Goal: Answer question/provide support

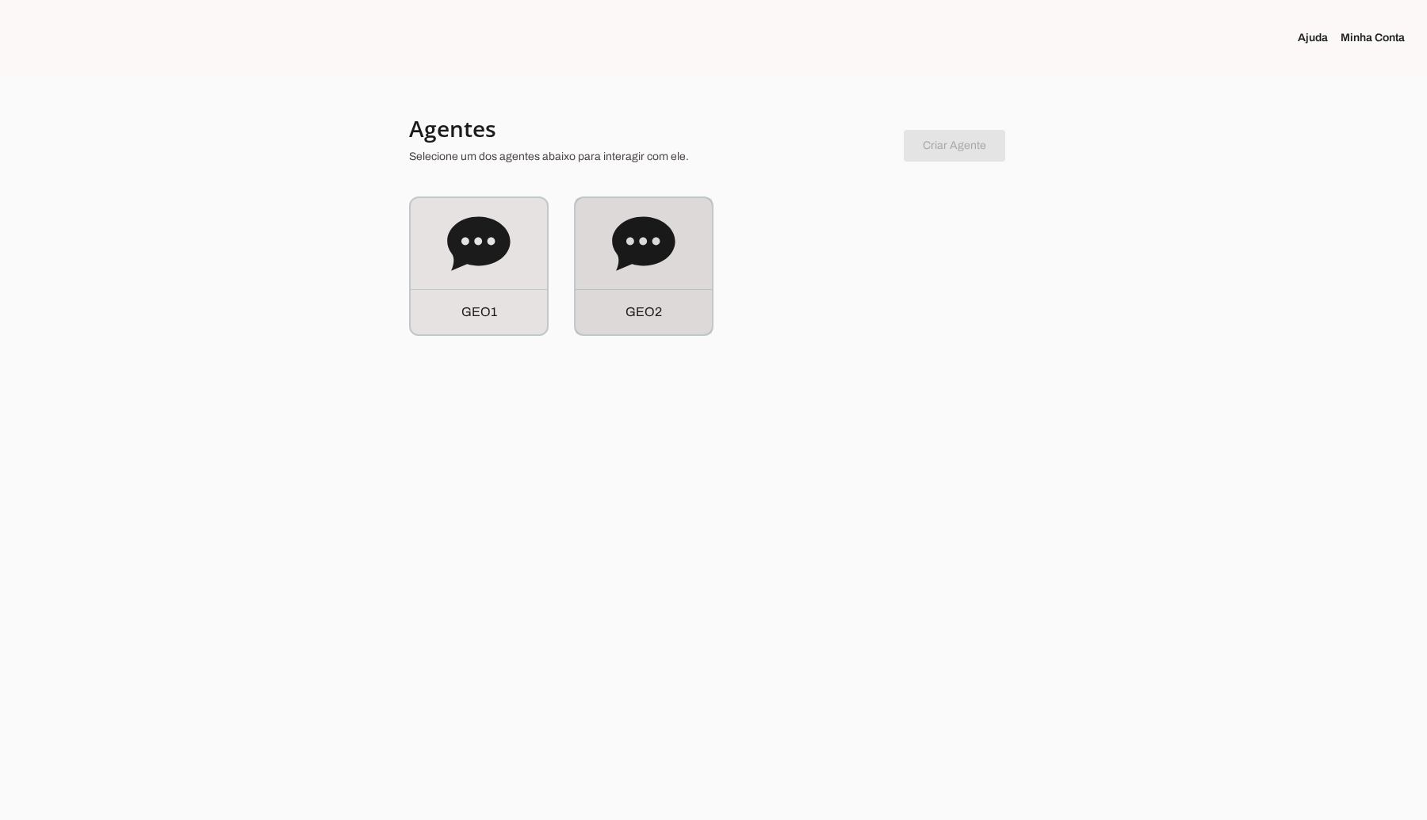
click at [660, 272] on icon at bounding box center [643, 243] width 63 height 63
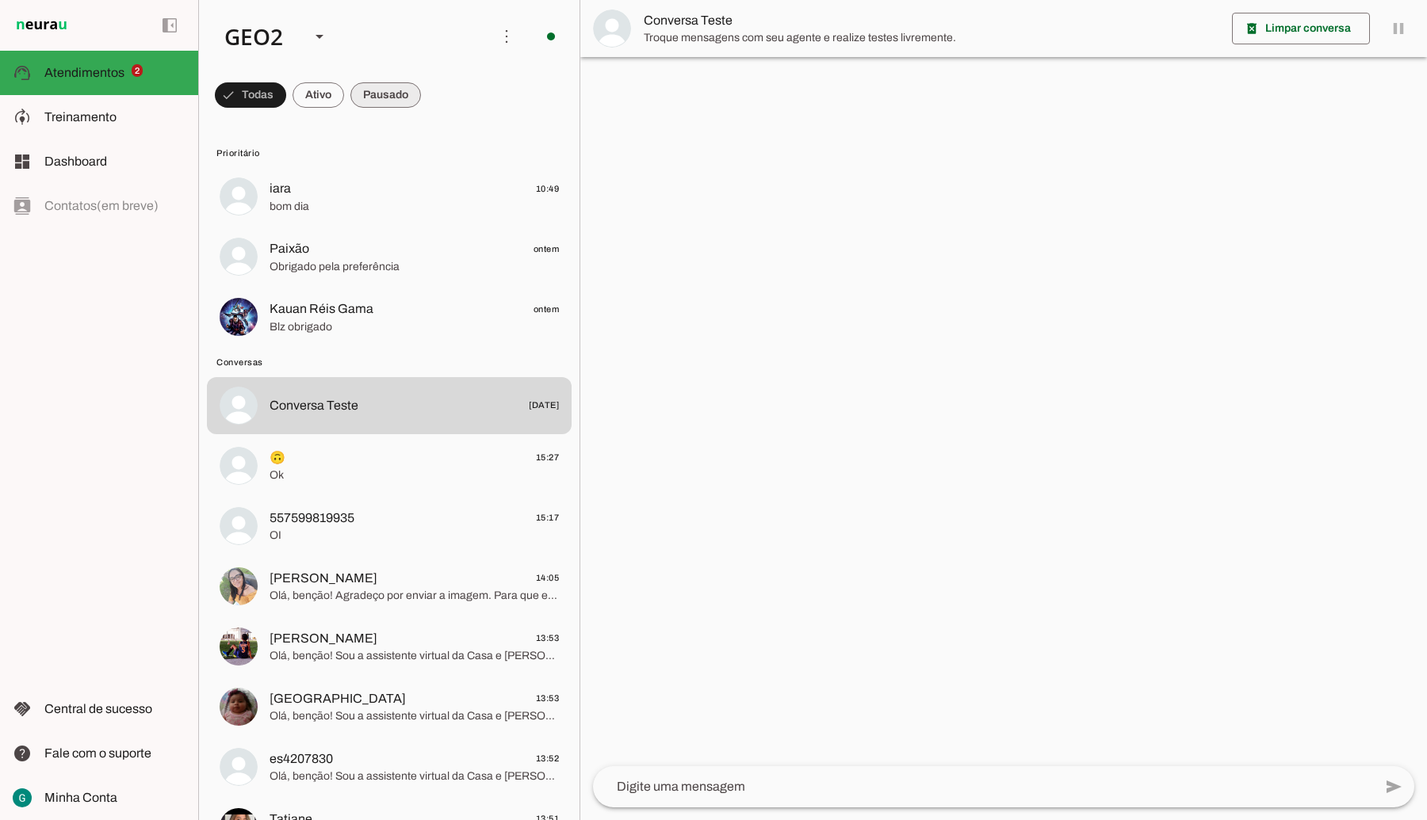
click at [402, 91] on span at bounding box center [385, 95] width 71 height 38
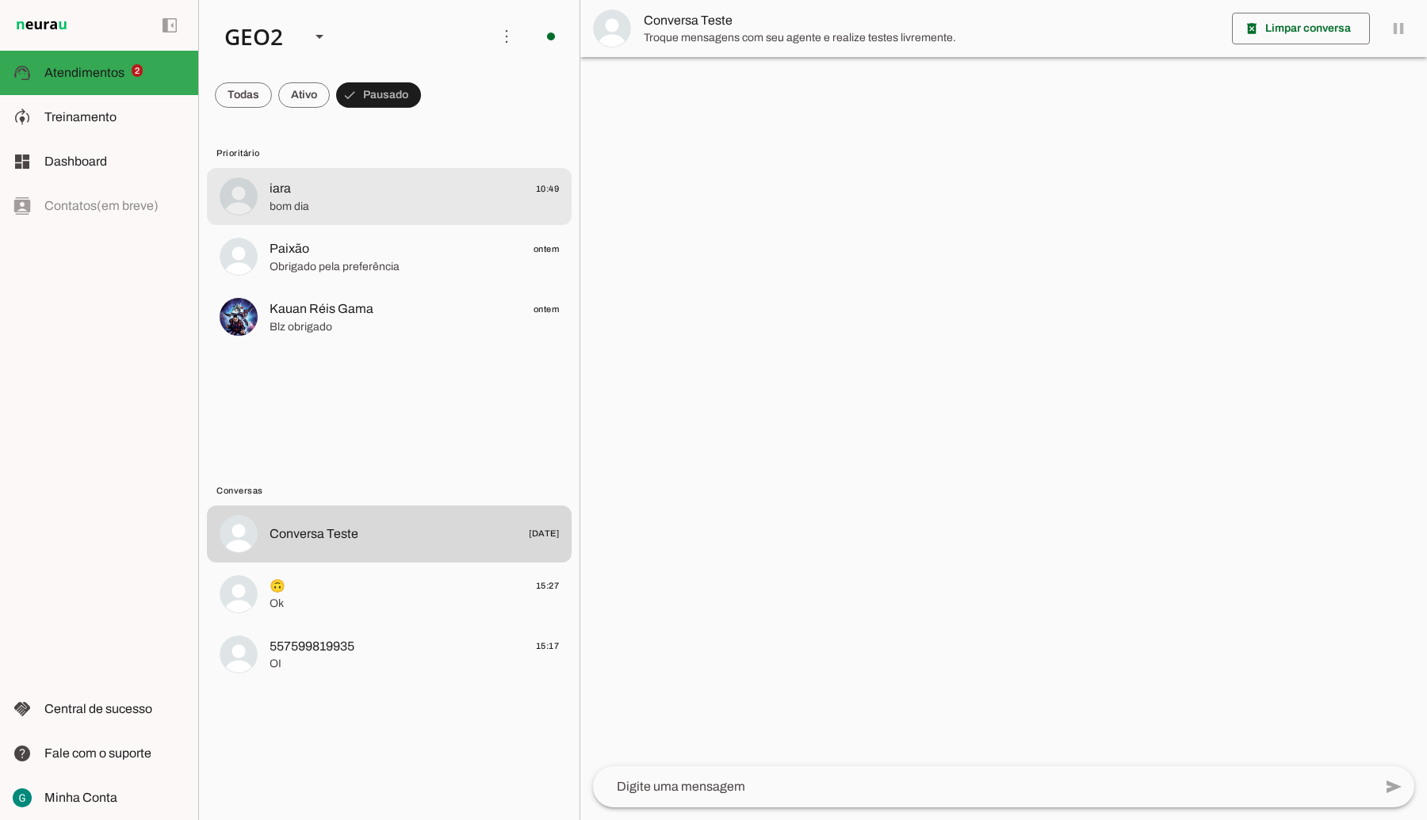
click at [361, 208] on span "bom dia" at bounding box center [413, 207] width 289 height 16
